Goal: Task Accomplishment & Management: Manage account settings

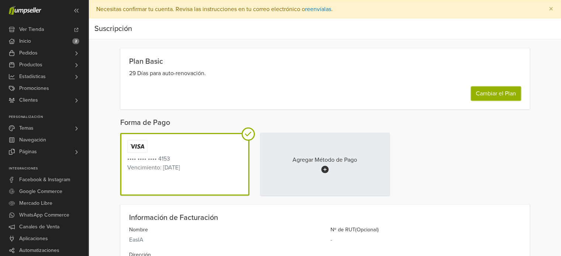
click at [479, 91] on button "Cambiar el Plan" at bounding box center [496, 94] width 50 height 14
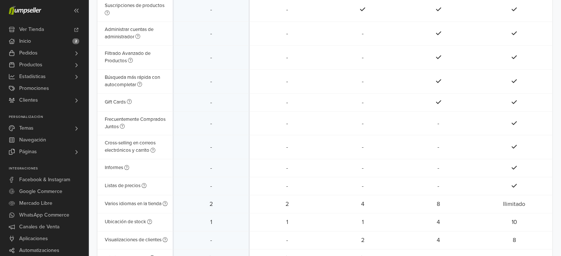
scroll to position [696, 0]
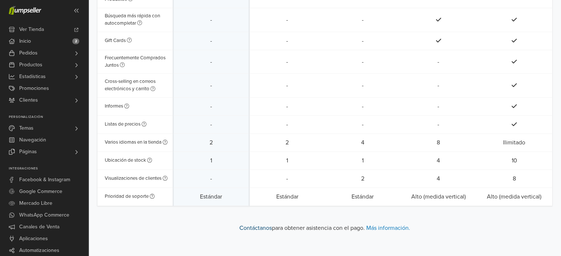
click at [248, 231] on link "Contáctanos" at bounding box center [255, 227] width 32 height 7
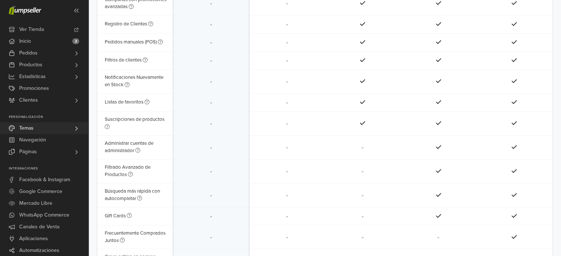
scroll to position [512, 0]
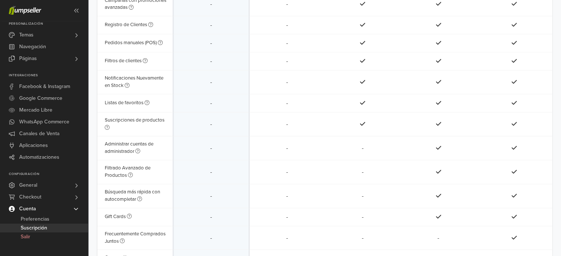
click at [34, 226] on span "Suscripción" at bounding box center [34, 228] width 27 height 9
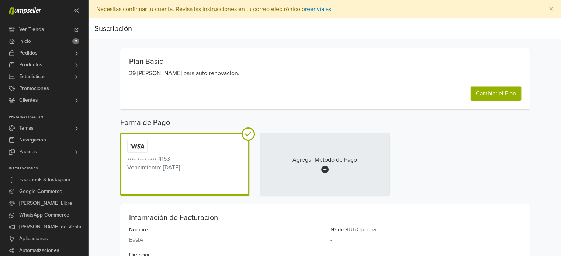
click at [505, 96] on button "Cambiar el Plan" at bounding box center [496, 94] width 50 height 14
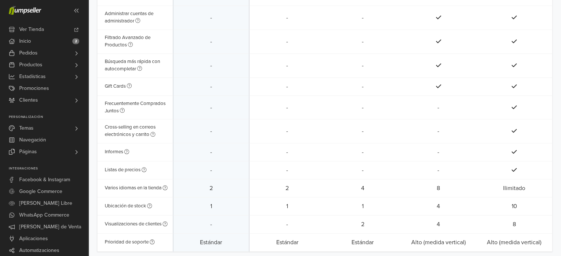
scroll to position [696, 0]
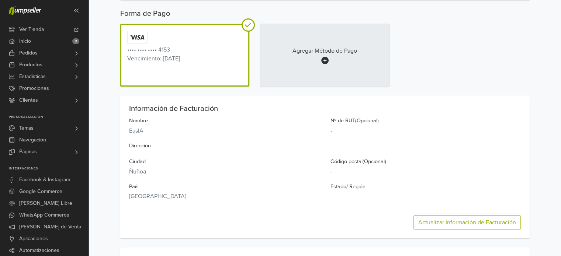
scroll to position [111, 0]
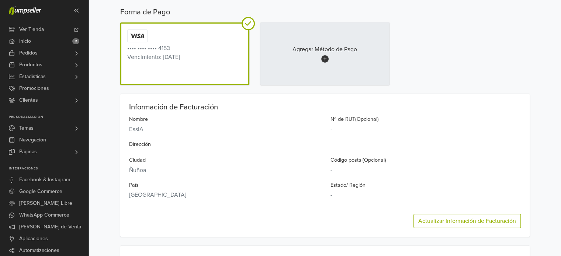
click at [215, 61] on div "•••• •••• •••• 4153 Vencimiento : [DATE]" at bounding box center [184, 53] width 129 height 63
click at [240, 29] on div "•••• •••• •••• 4153 Vencimiento : [DATE]" at bounding box center [184, 45] width 115 height 32
click at [330, 61] on div "Agregar Método de Pago" at bounding box center [324, 54] width 65 height 18
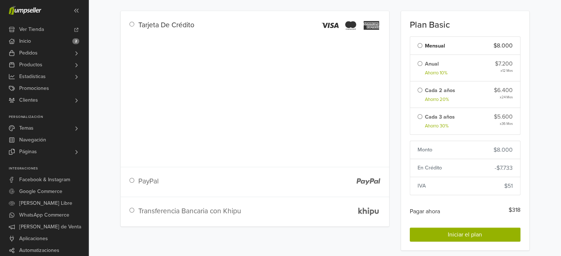
scroll to position [48, 0]
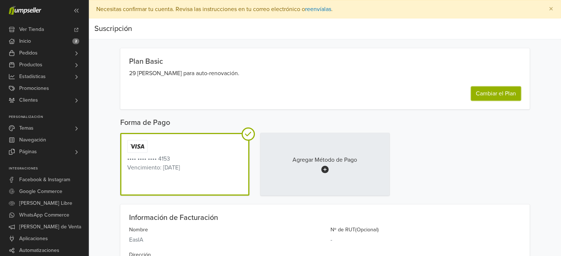
click at [483, 87] on button "Cambiar el Plan" at bounding box center [496, 94] width 50 height 14
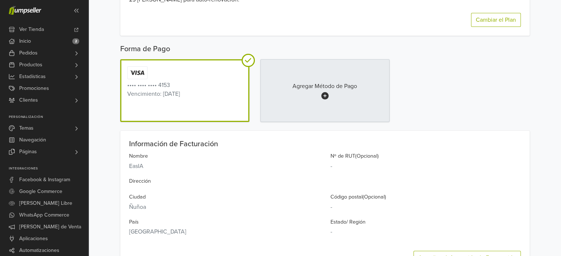
click at [320, 107] on link "Agregar Método de Pago" at bounding box center [324, 90] width 129 height 63
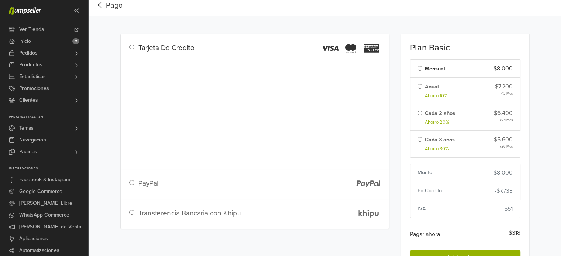
scroll to position [48, 0]
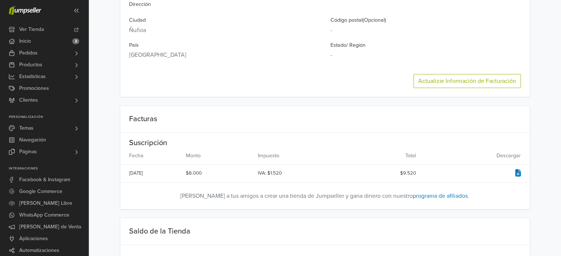
scroll to position [258, 0]
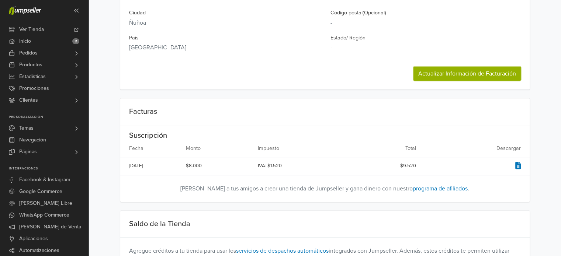
click at [432, 72] on button "Actualizar Información de Facturación" at bounding box center [466, 74] width 107 height 14
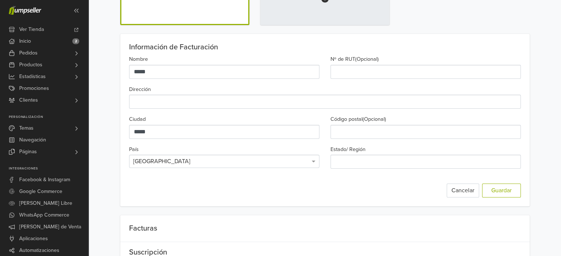
scroll to position [147, 0]
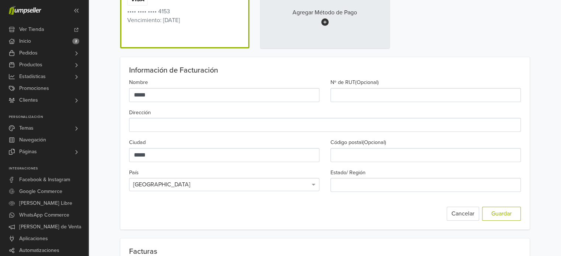
click at [443, 213] on div "Cancelar Guardar" at bounding box center [324, 214] width 391 height 14
click at [448, 210] on button "Cancelar" at bounding box center [462, 214] width 32 height 14
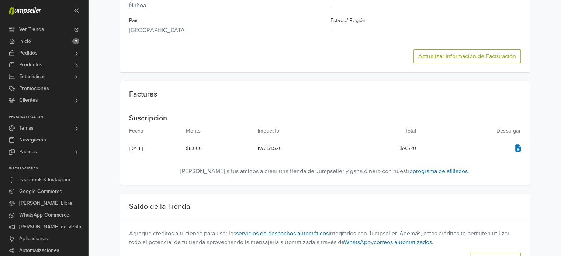
scroll to position [270, 0]
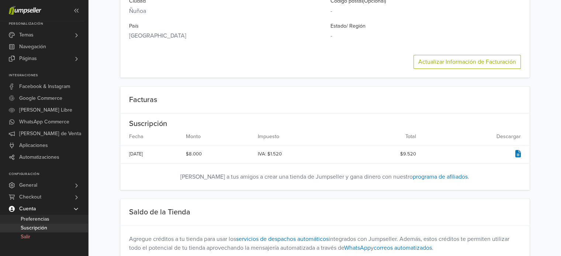
click at [35, 221] on span "Preferencias" at bounding box center [35, 219] width 29 height 9
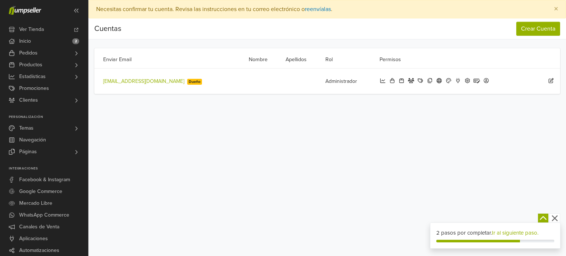
click at [551, 78] on icon at bounding box center [551, 80] width 7 height 5
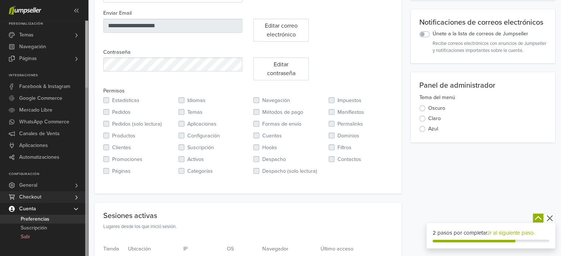
scroll to position [181, 0]
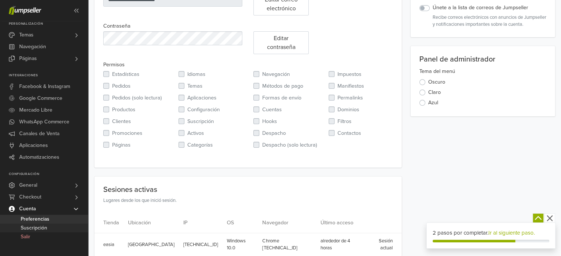
click at [29, 227] on span "Suscripción" at bounding box center [34, 228] width 27 height 9
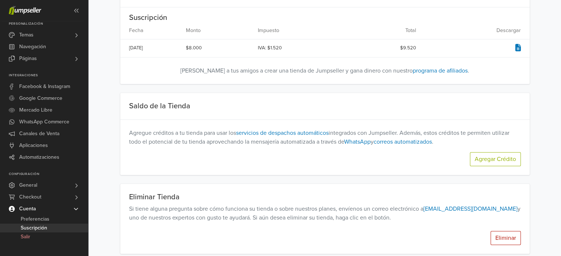
scroll to position [380, 0]
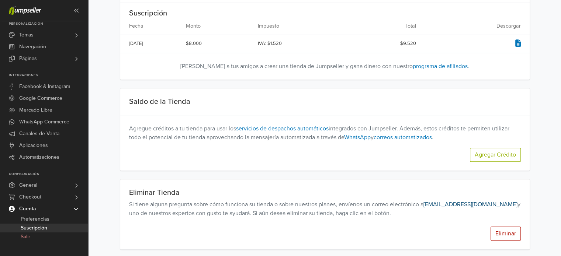
click at [440, 202] on link "[EMAIL_ADDRESS][DOMAIN_NAME]" at bounding box center [470, 204] width 94 height 7
click at [494, 229] on button "Eliminar" at bounding box center [505, 234] width 30 height 14
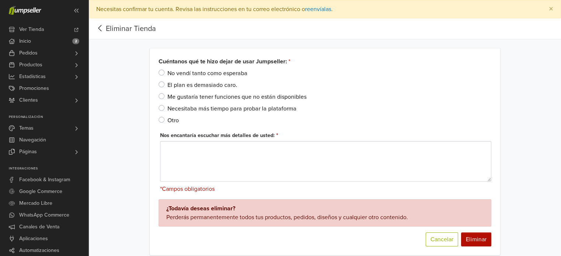
click at [167, 119] on label "Otro" at bounding box center [172, 120] width 11 height 9
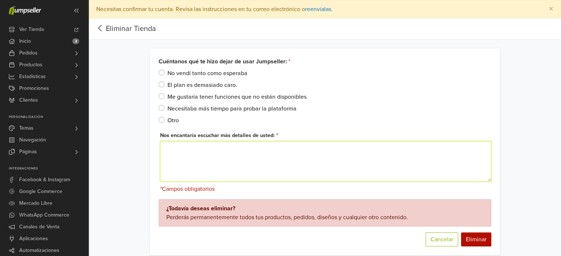
click at [178, 153] on textarea "Nos encantaría escuchar más detalles de usted : *" at bounding box center [325, 161] width 331 height 41
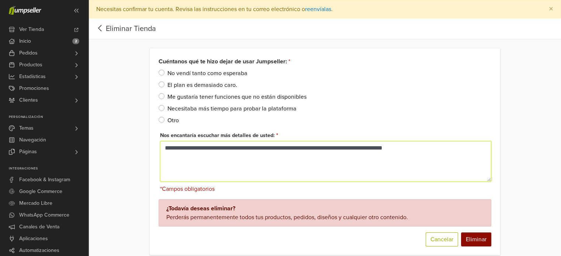
type textarea "**********"
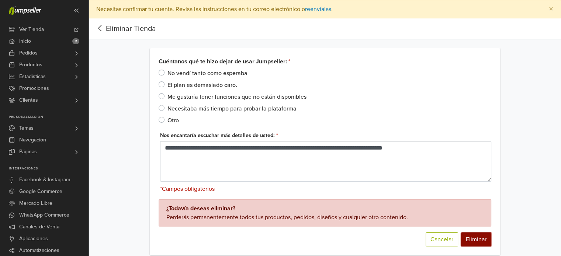
click at [473, 236] on button "Eliminar" at bounding box center [476, 240] width 30 height 14
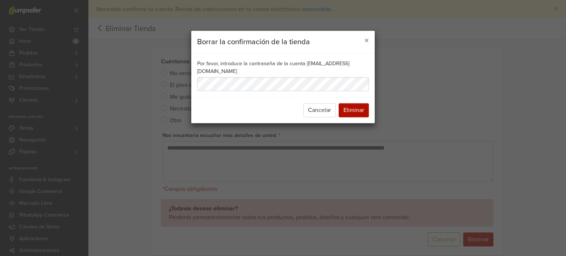
click at [293, 88] on div "Por favor, introduce la contraseña de la cuenta suazo_dnj@hotmail.com" at bounding box center [283, 75] width 184 height 43
click at [365, 109] on button "Eliminar" at bounding box center [354, 110] width 30 height 14
